Goal: Transaction & Acquisition: Purchase product/service

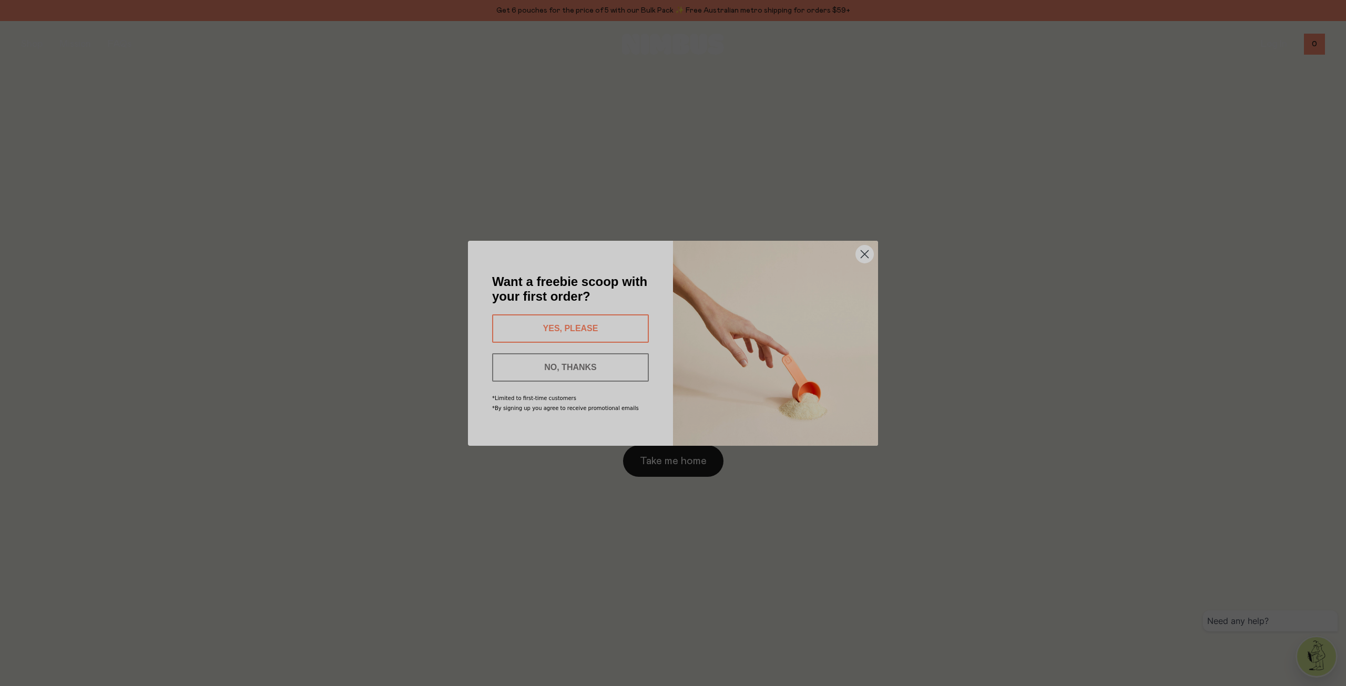
click at [598, 319] on button "YES, PLEASE" at bounding box center [570, 328] width 157 height 28
type input "**********"
click at [567, 366] on button "SEND MY CODE" at bounding box center [570, 366] width 157 height 28
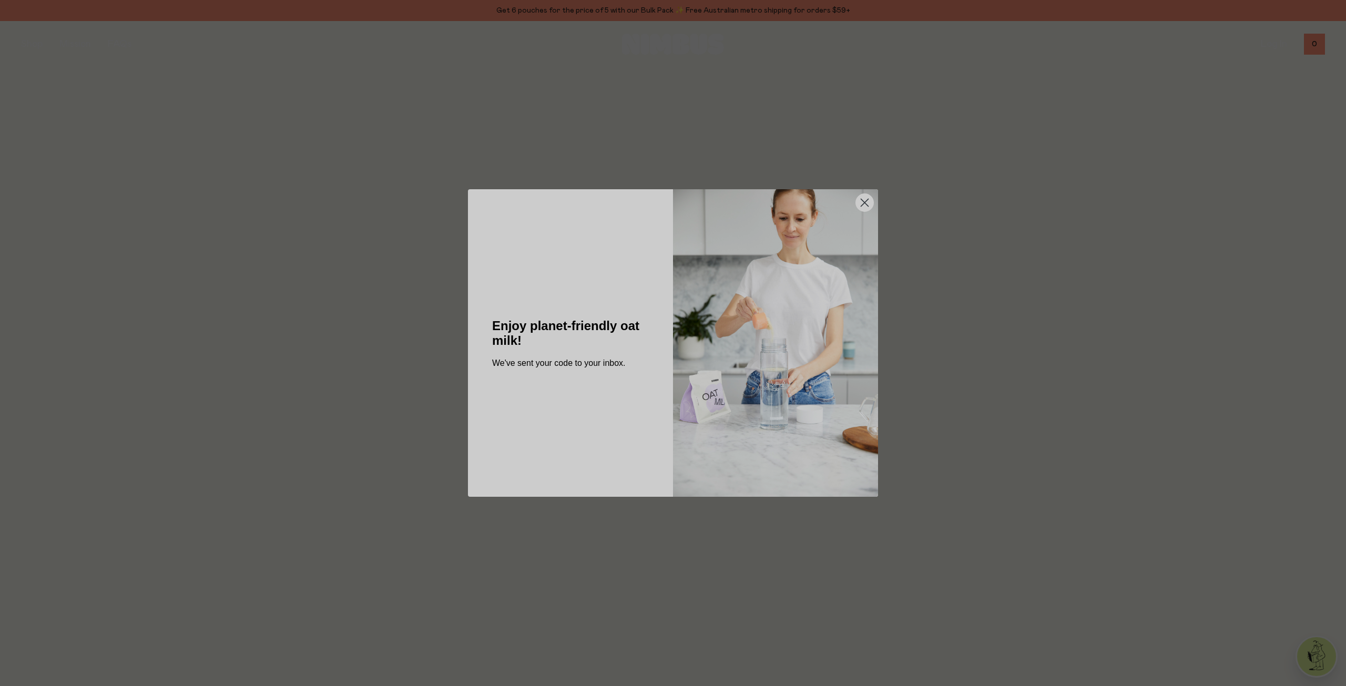
click at [865, 206] on circle "Close dialog" at bounding box center [864, 202] width 17 height 17
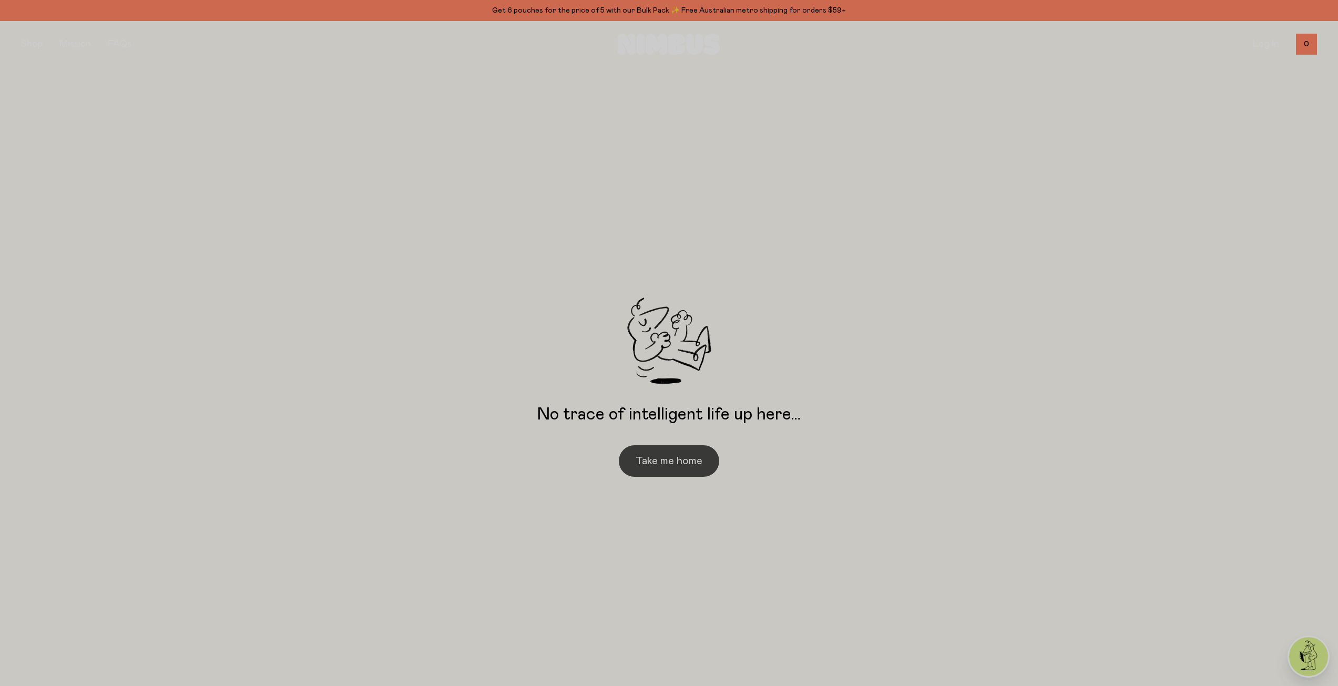
click at [666, 457] on button "Take me home" at bounding box center [669, 461] width 100 height 32
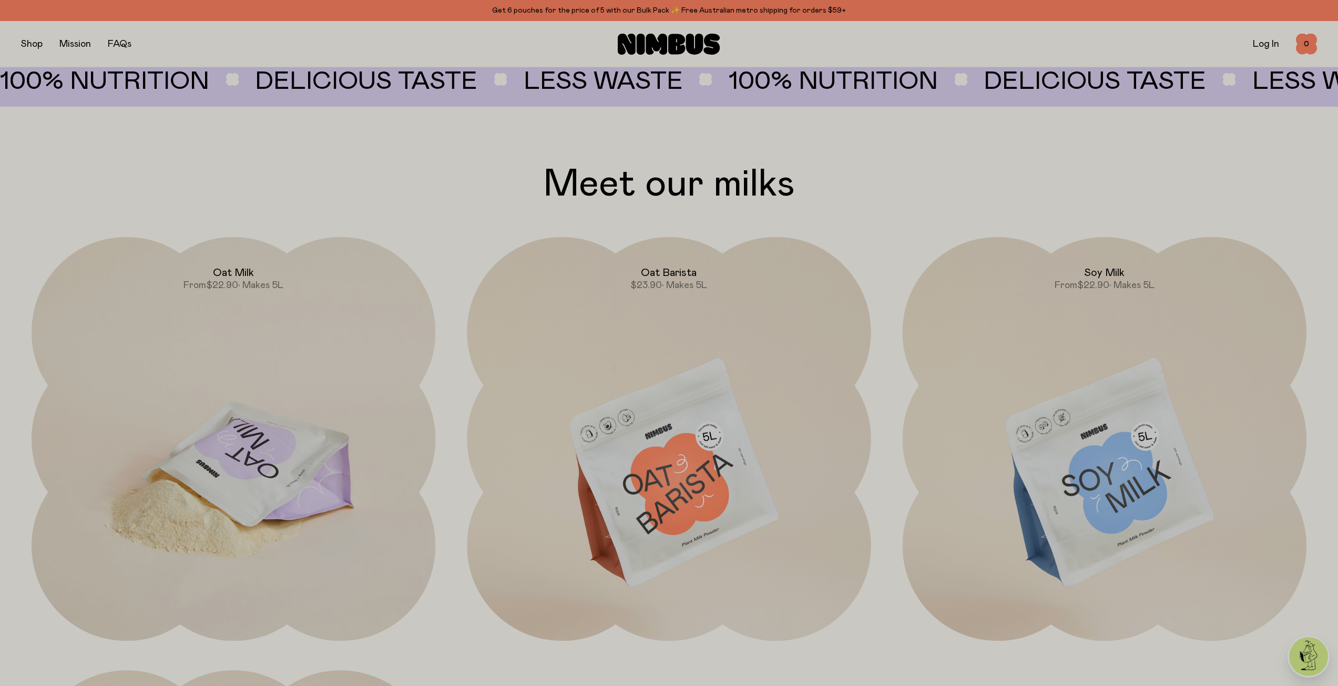
scroll to position [1209, 0]
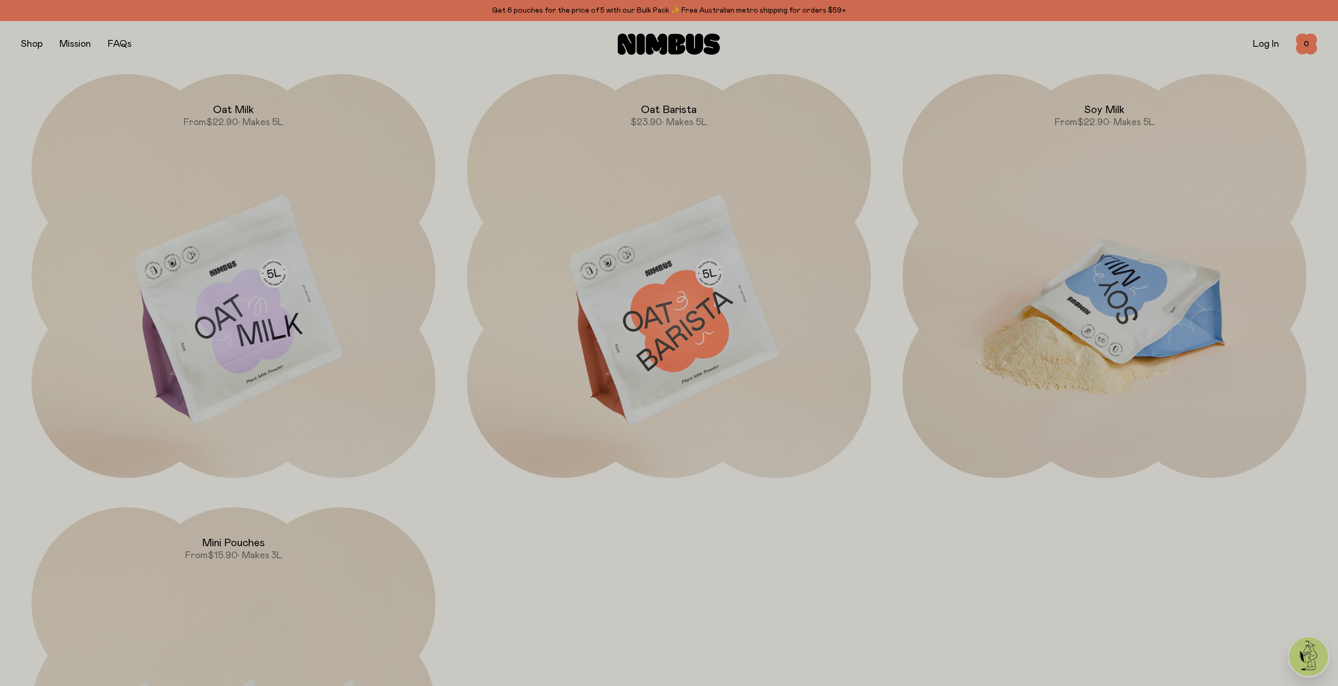
click at [1069, 282] on img at bounding box center [1105, 311] width 404 height 475
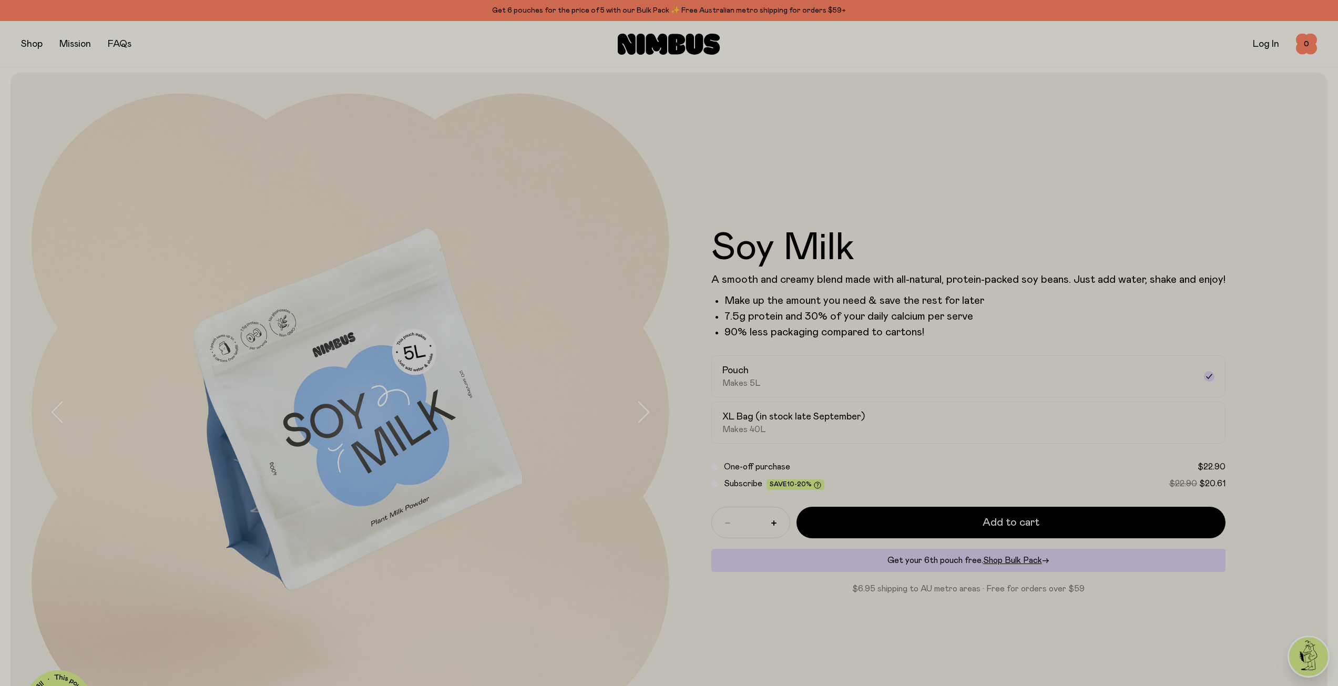
scroll to position [263, 0]
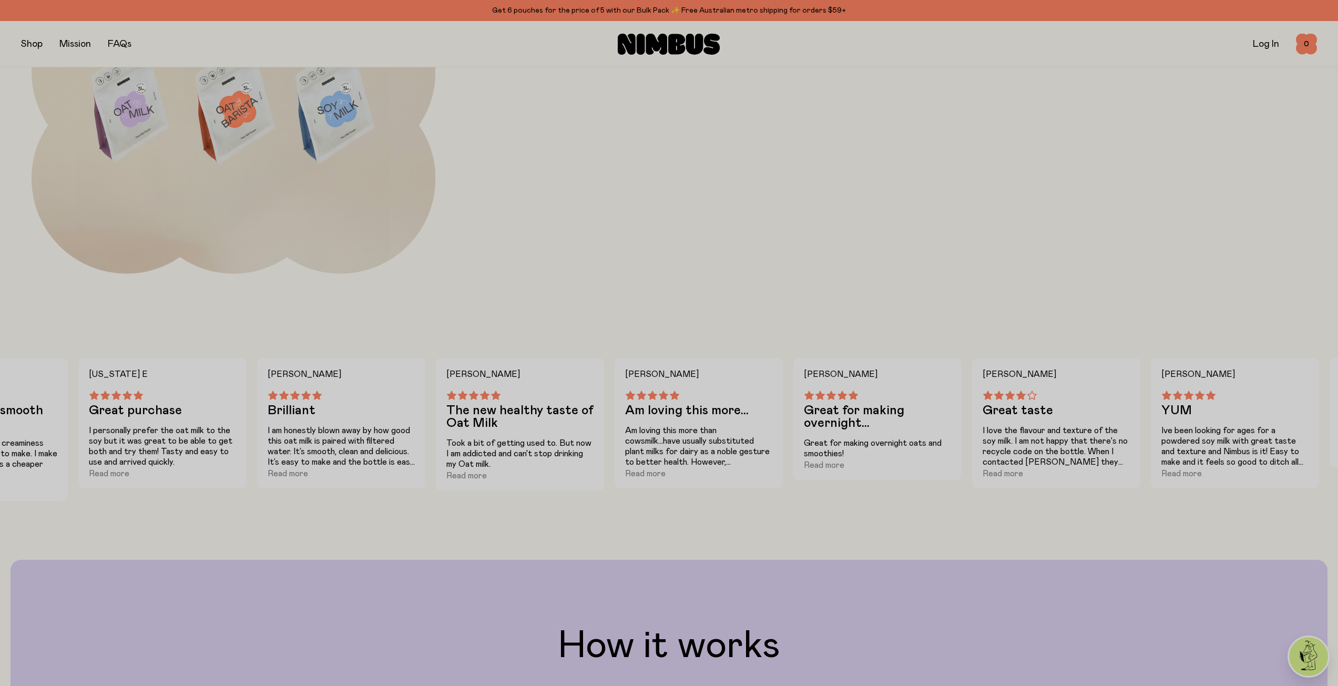
click at [611, 344] on main "Our planet-friendly plant milk has been reimagined from the soil up and crafted…" at bounding box center [669, 588] width 1338 height 3840
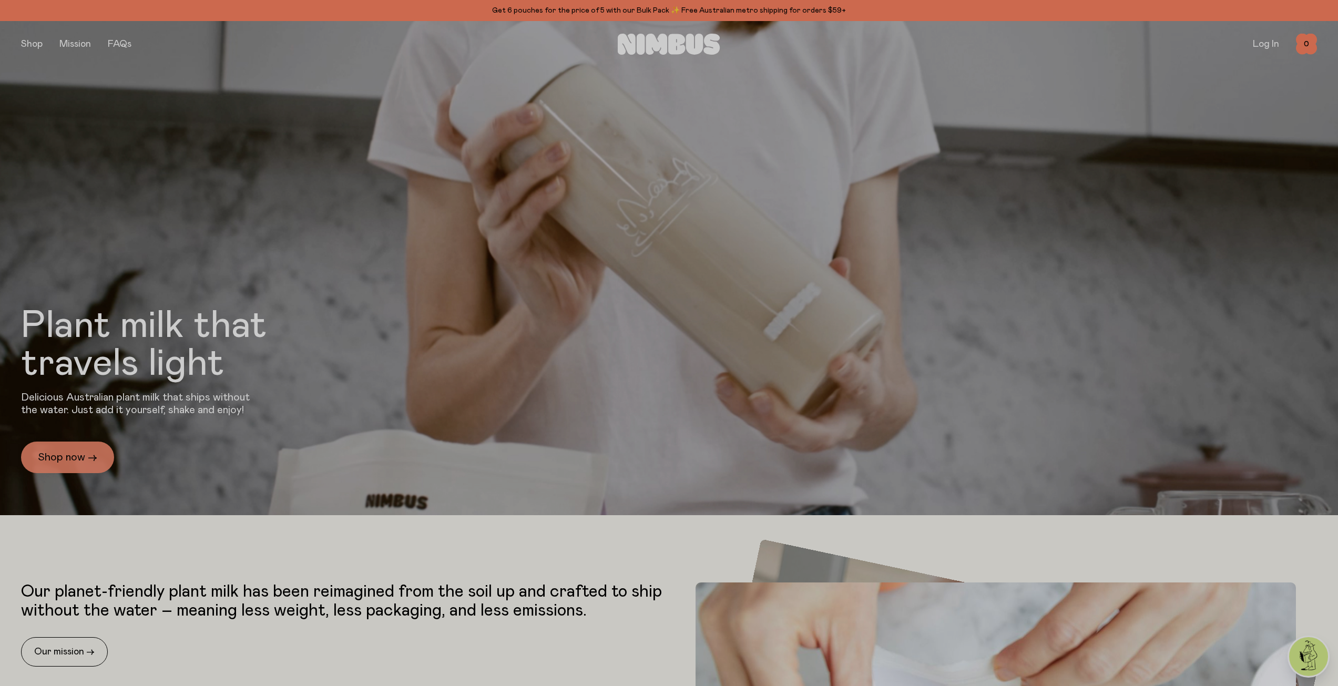
click at [92, 448] on link "Shop now →" at bounding box center [67, 458] width 93 height 32
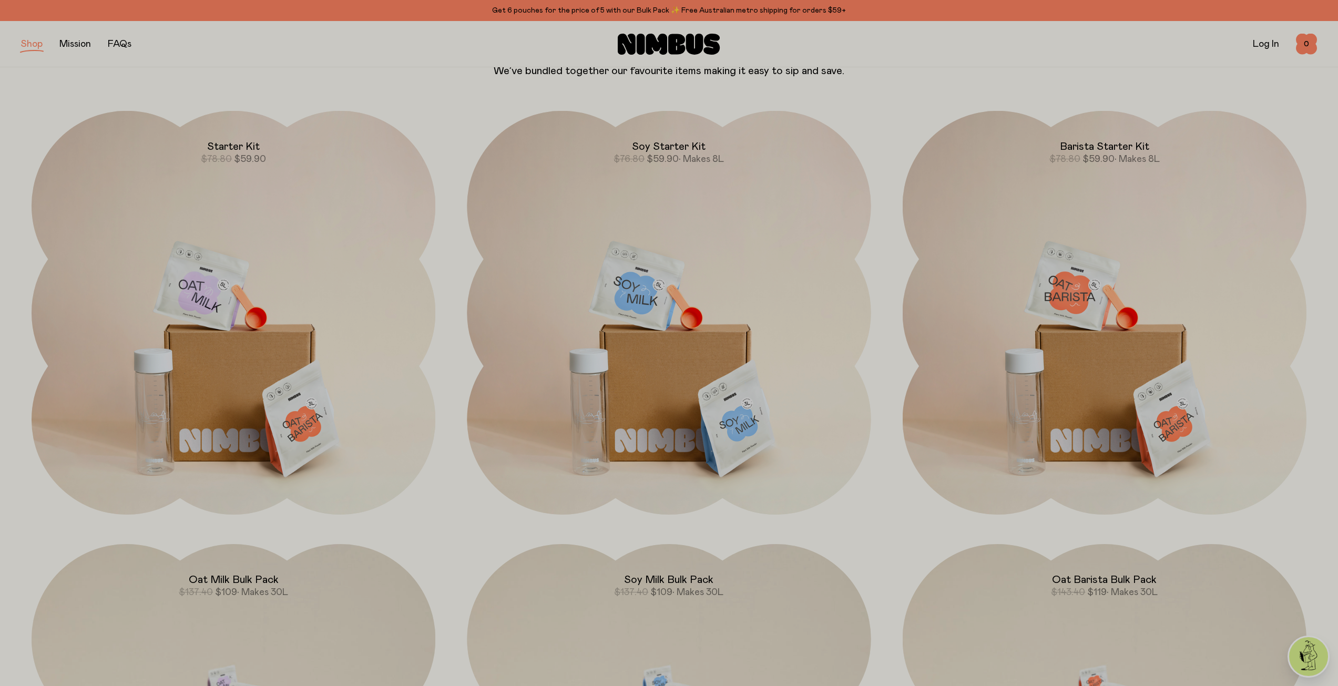
scroll to position [1104, 0]
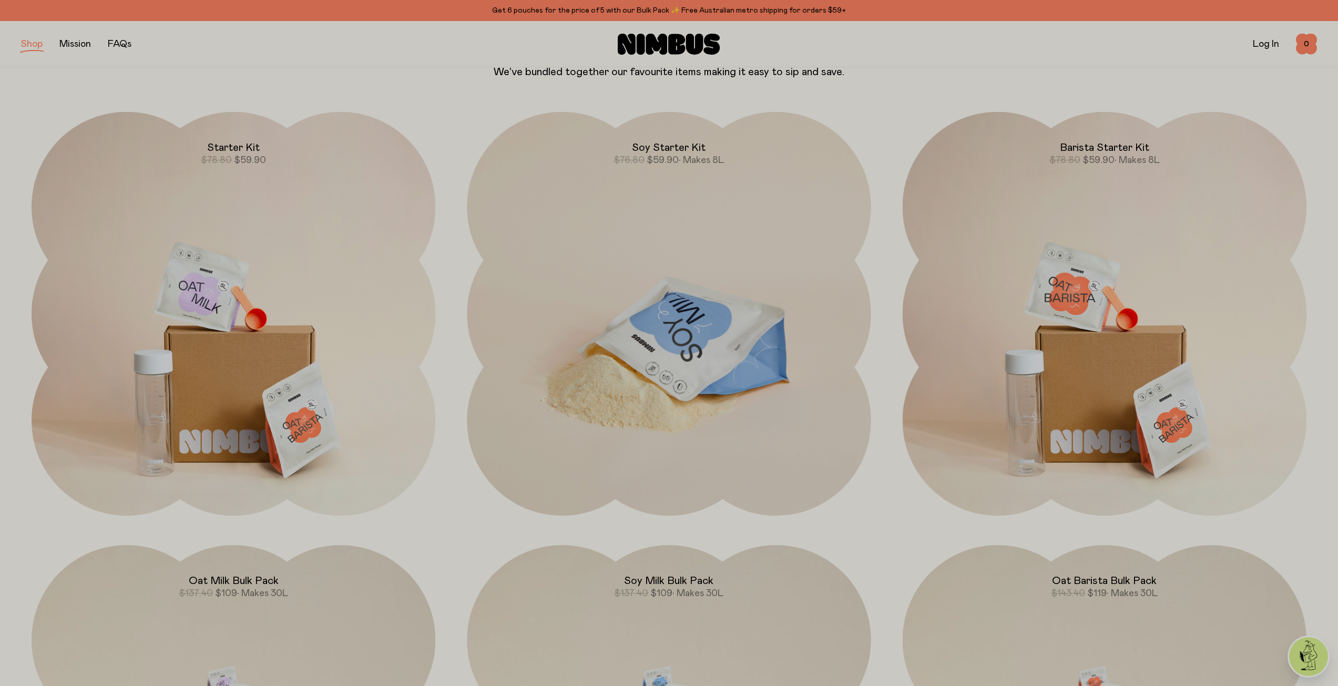
click at [708, 267] on img at bounding box center [669, 349] width 404 height 475
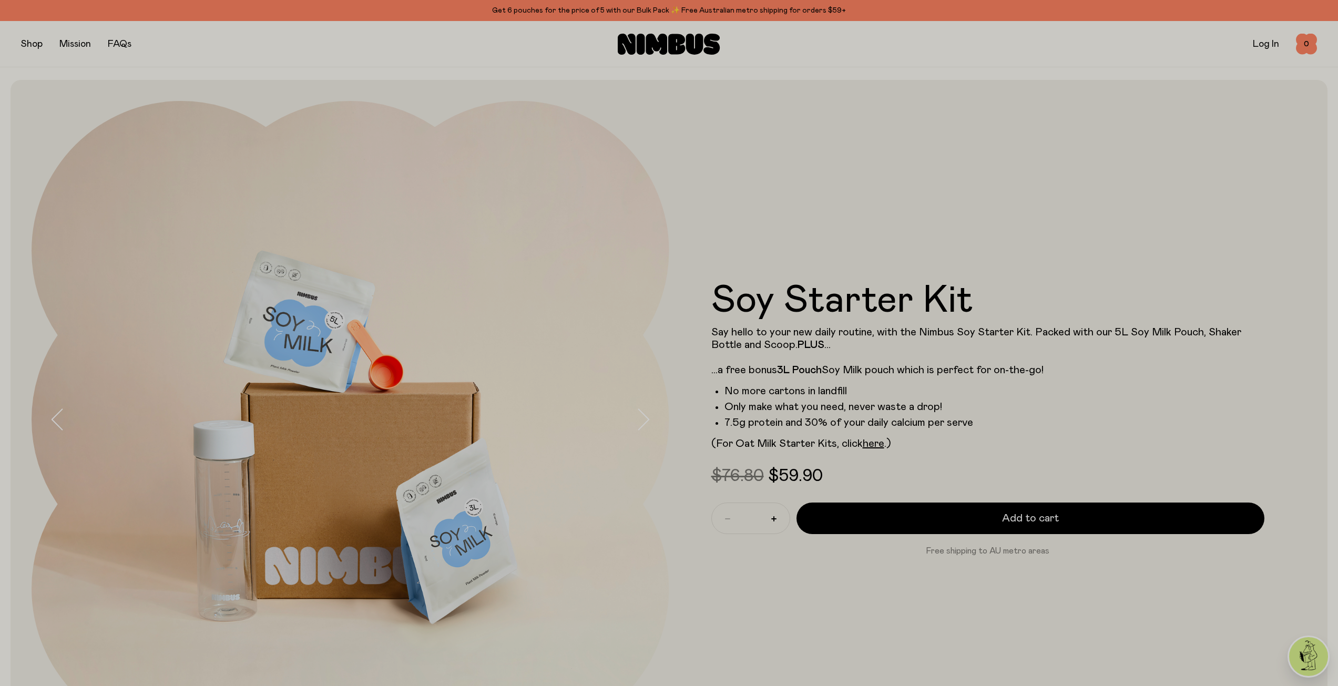
click at [796, 477] on span "$59.90" at bounding box center [795, 476] width 55 height 17
click at [792, 477] on span "$59.90" at bounding box center [795, 476] width 55 height 17
drag, startPoint x: 737, startPoint y: 392, endPoint x: 996, endPoint y: 429, distance: 262.4
click at [996, 429] on ul "No more cartons in landfill Only make what you need, never waste a drop! 7.5g p…" at bounding box center [988, 407] width 554 height 44
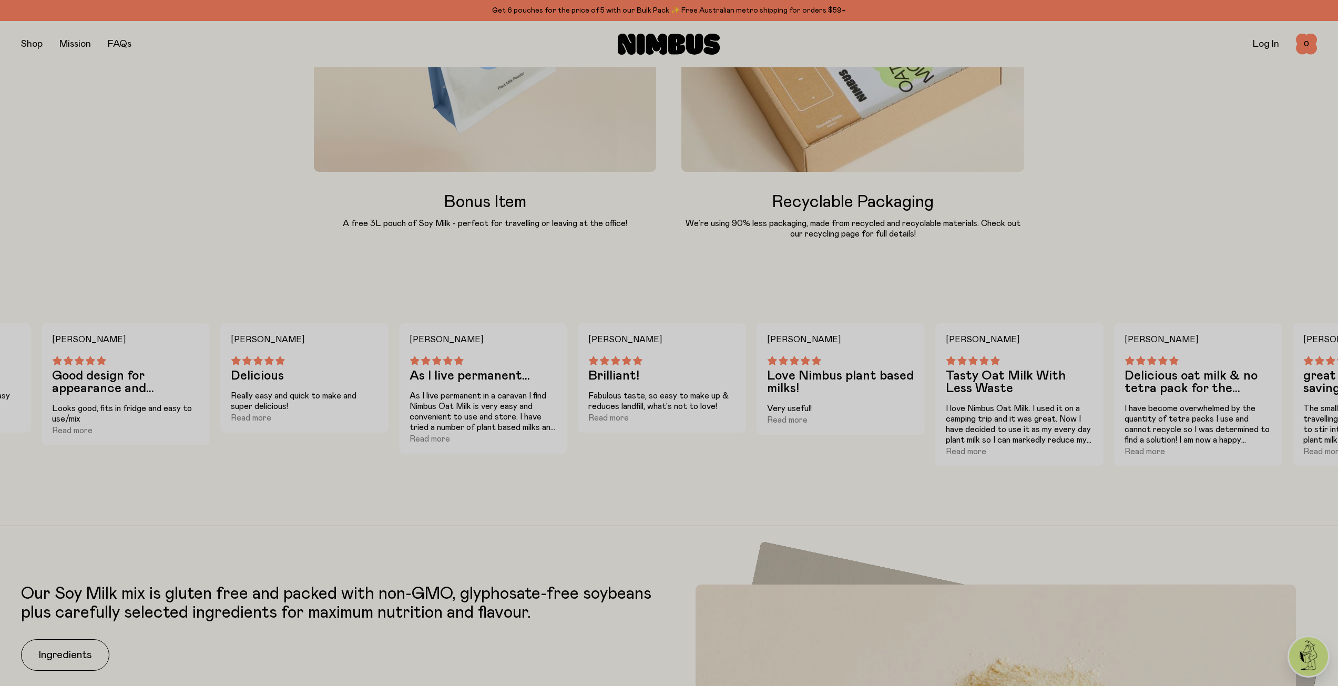
scroll to position [1682, 0]
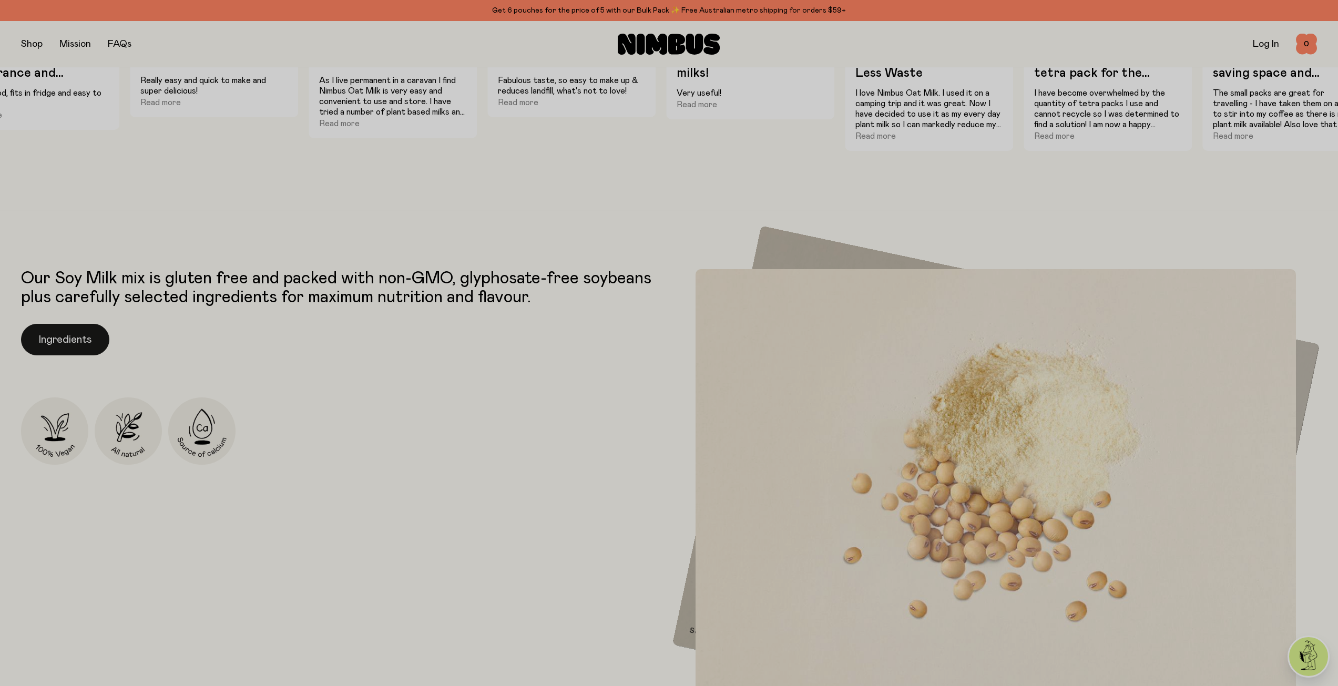
click at [44, 341] on button "Ingredients" at bounding box center [65, 340] width 88 height 32
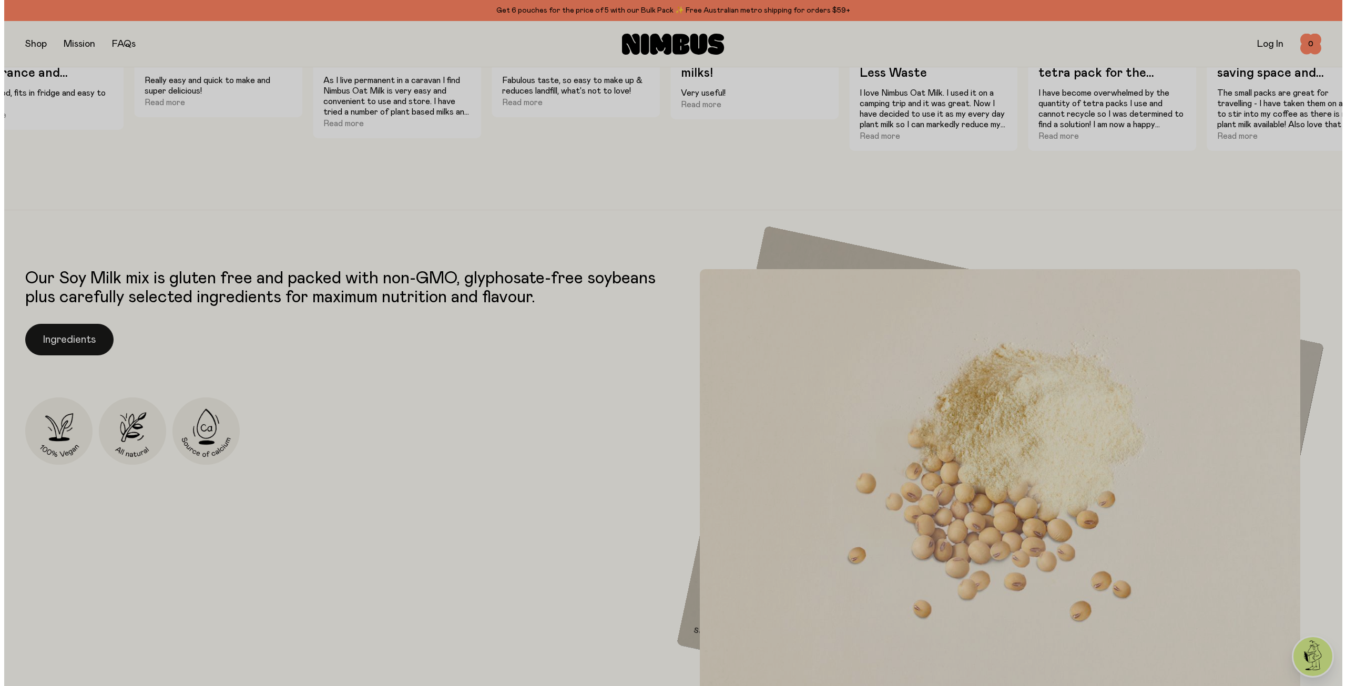
scroll to position [0, 0]
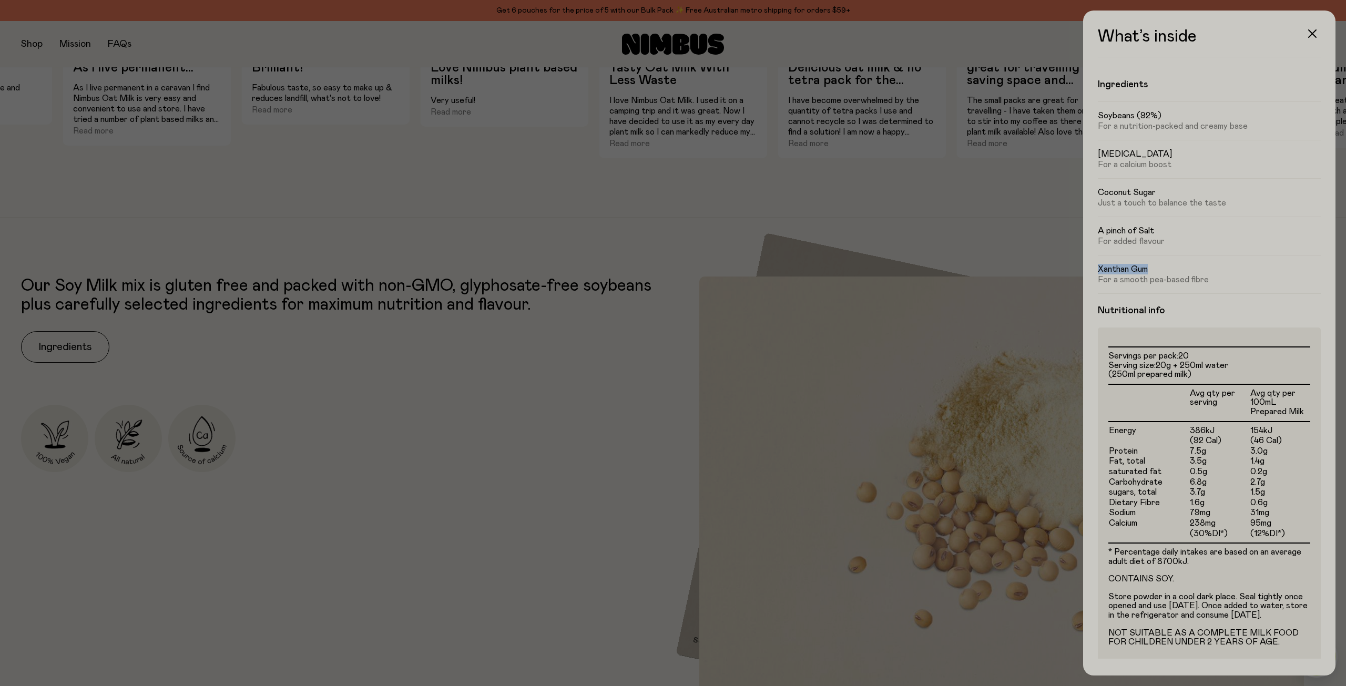
drag, startPoint x: 1099, startPoint y: 270, endPoint x: 1149, endPoint y: 269, distance: 50.5
click at [1149, 269] on h5 "Xanthan Gum" at bounding box center [1209, 269] width 223 height 11
